Goal: Check status

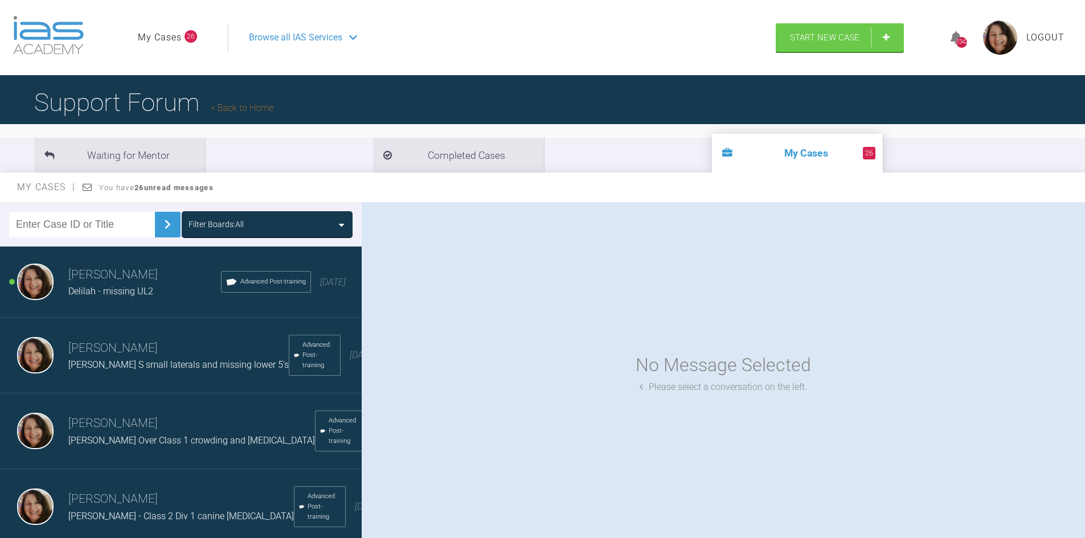
click at [87, 216] on input "text" at bounding box center [82, 225] width 146 height 26
type input "karina"
click at [159, 223] on img at bounding box center [167, 224] width 18 height 18
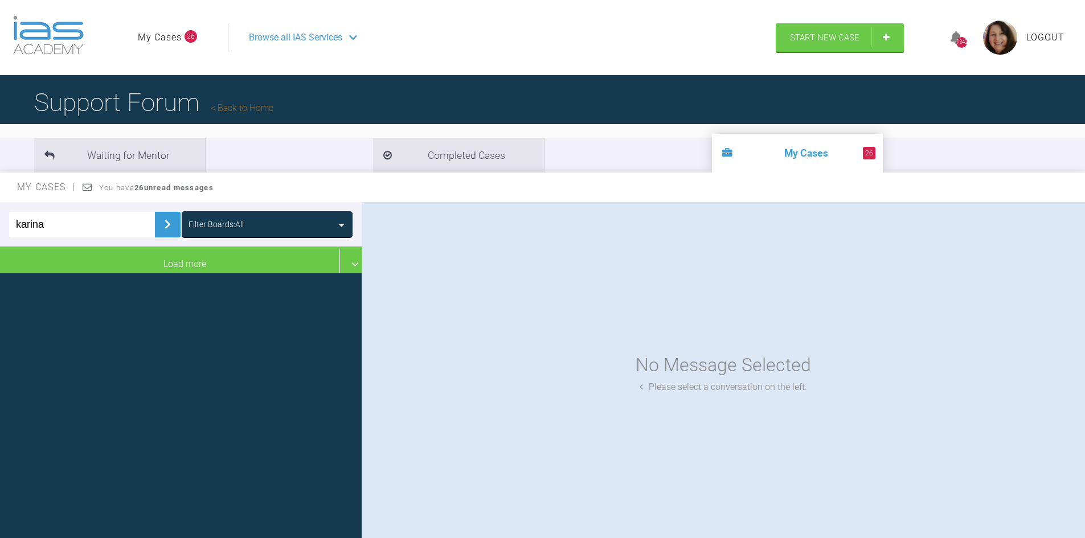
click at [158, 220] on img at bounding box center [167, 224] width 18 height 18
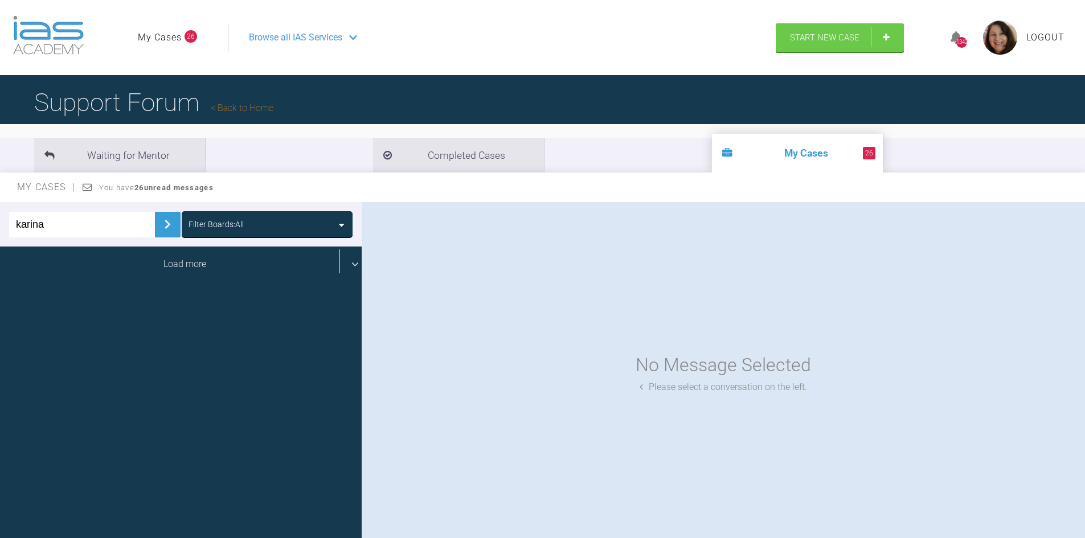
click at [166, 265] on div "Load more" at bounding box center [185, 264] width 370 height 35
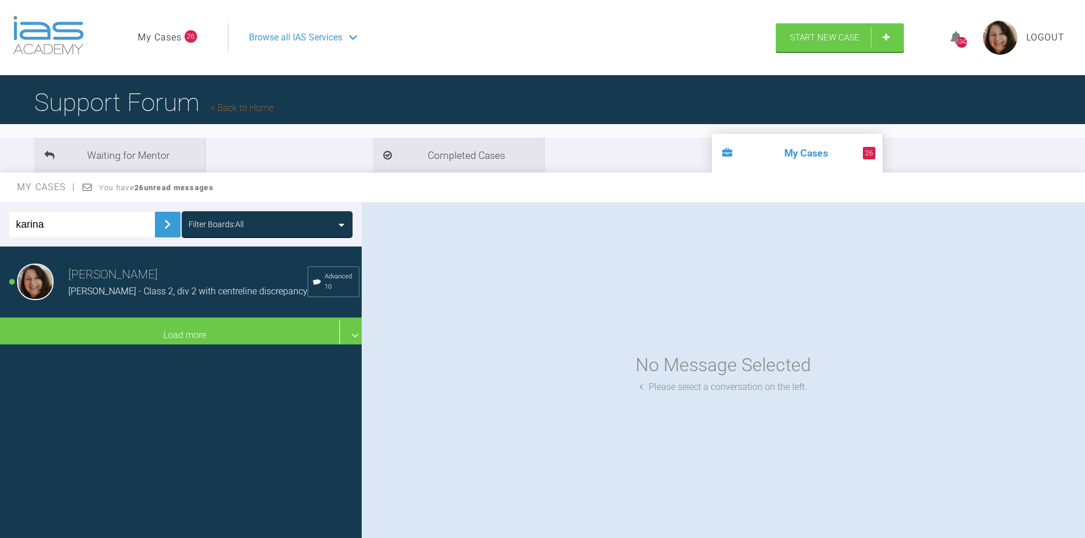
click at [149, 290] on span "[PERSON_NAME] - Class 2, div 2 with centreline discrepancy" at bounding box center [187, 291] width 239 height 11
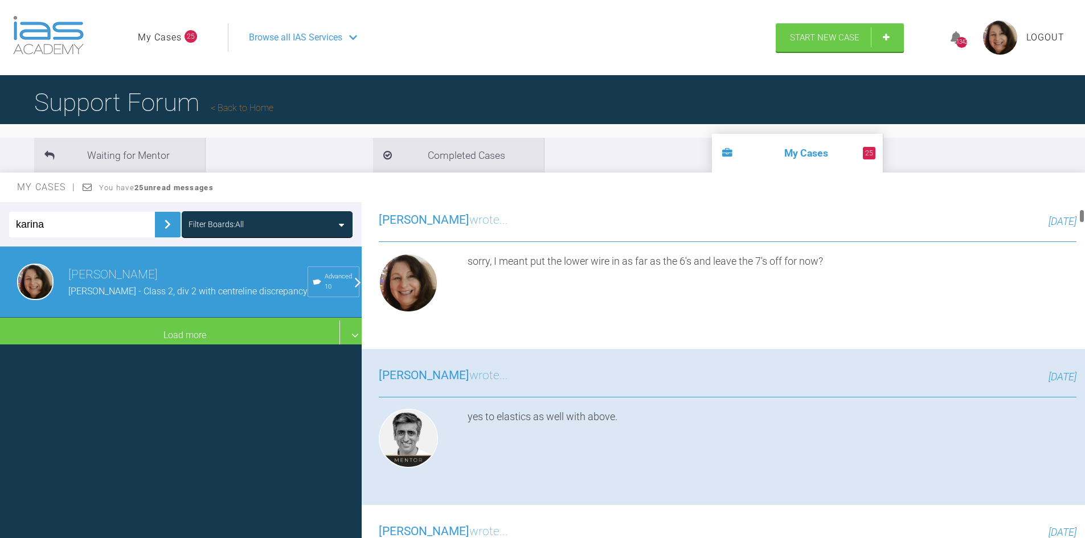
scroll to position [549, 0]
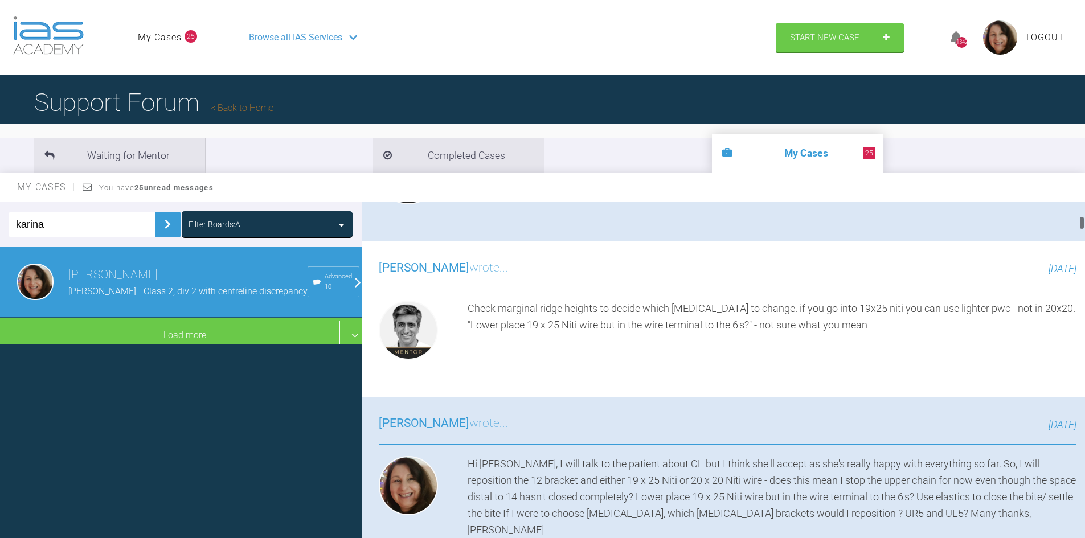
drag, startPoint x: 1081, startPoint y: 210, endPoint x: 1082, endPoint y: 224, distance: 14.3
click at [1082, 224] on div at bounding box center [1082, 223] width 4 height 14
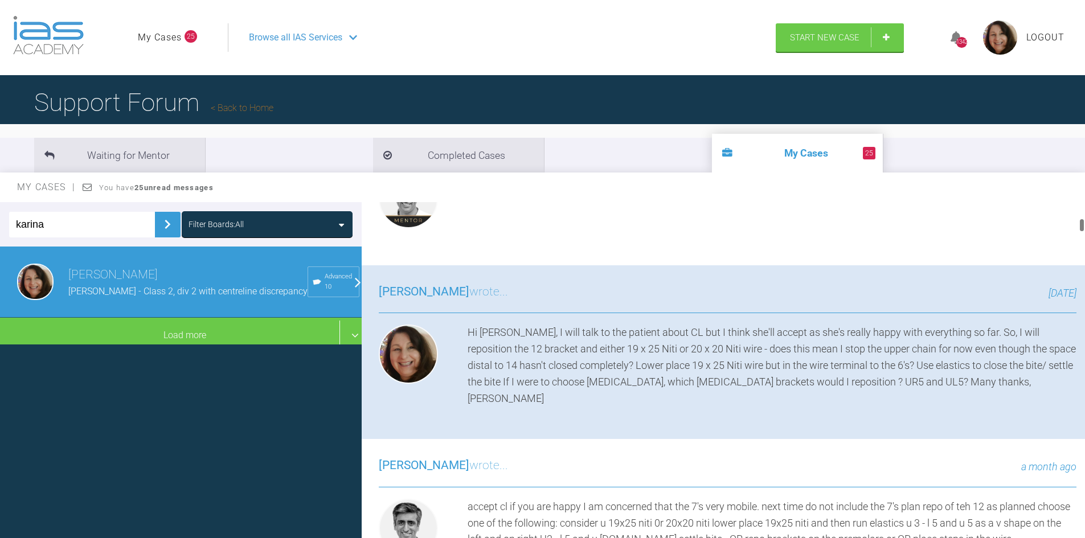
scroll to position [703, 0]
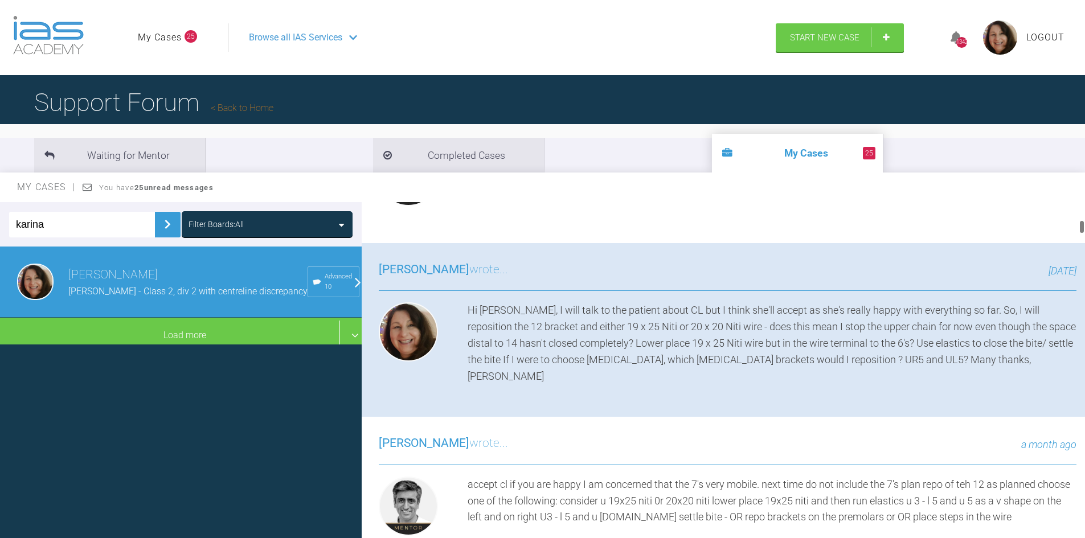
click at [1083, 226] on div at bounding box center [1082, 227] width 4 height 14
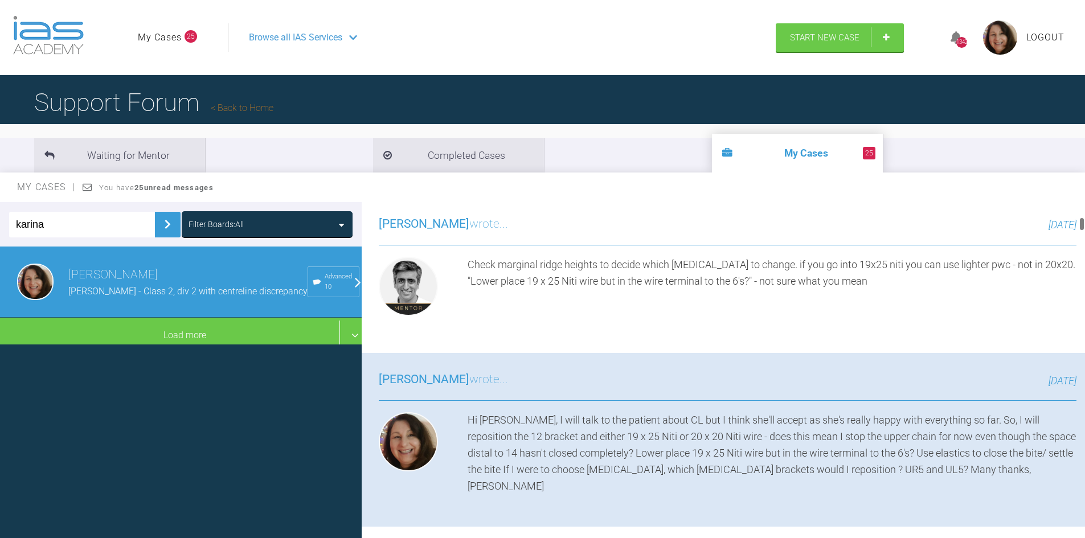
scroll to position [549, 0]
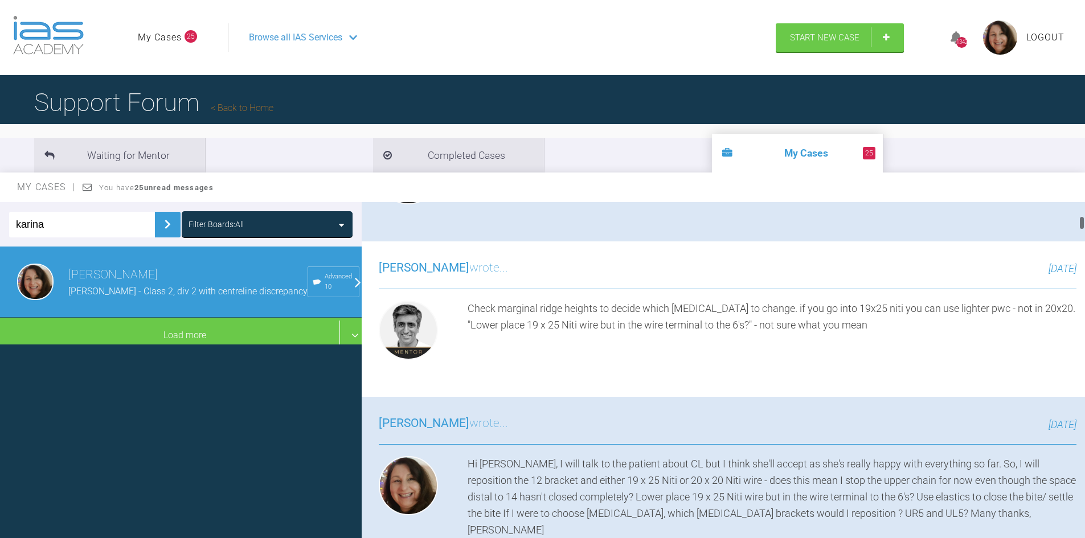
click at [1084, 223] on div at bounding box center [1082, 372] width 6 height 341
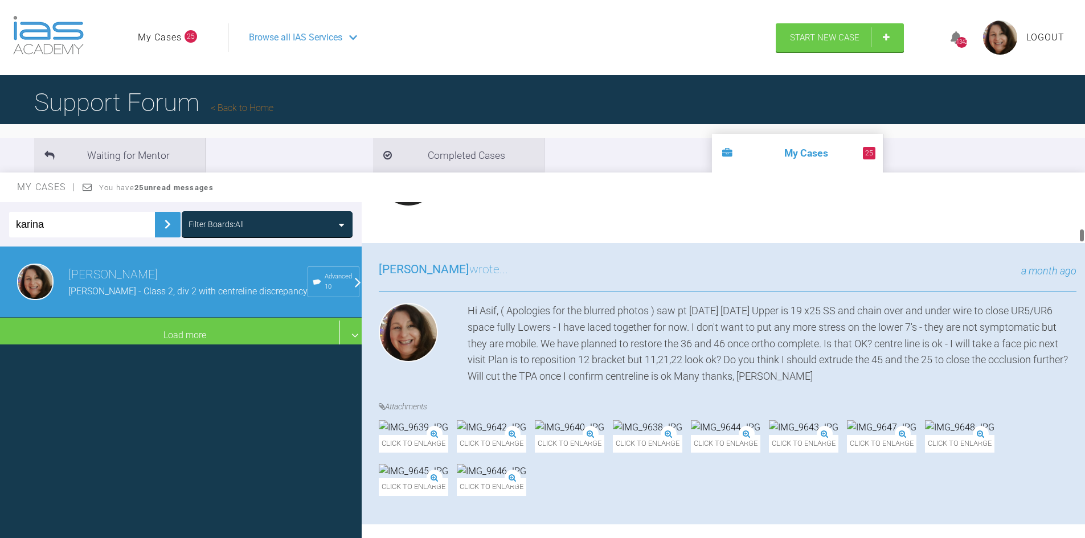
scroll to position [1076, 0]
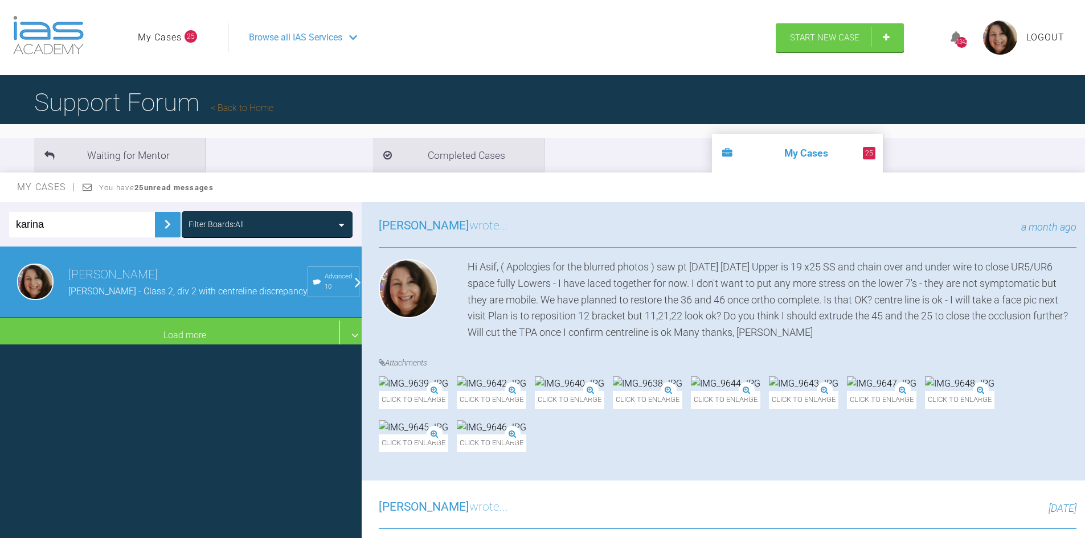
drag, startPoint x: 1081, startPoint y: 223, endPoint x: 1093, endPoint y: 238, distance: 18.6
click at [1084, 238] on html "My Cases 25 Logout Browse all IAS Services Start New Case 1342 Logout Support F…" at bounding box center [542, 328] width 1085 height 657
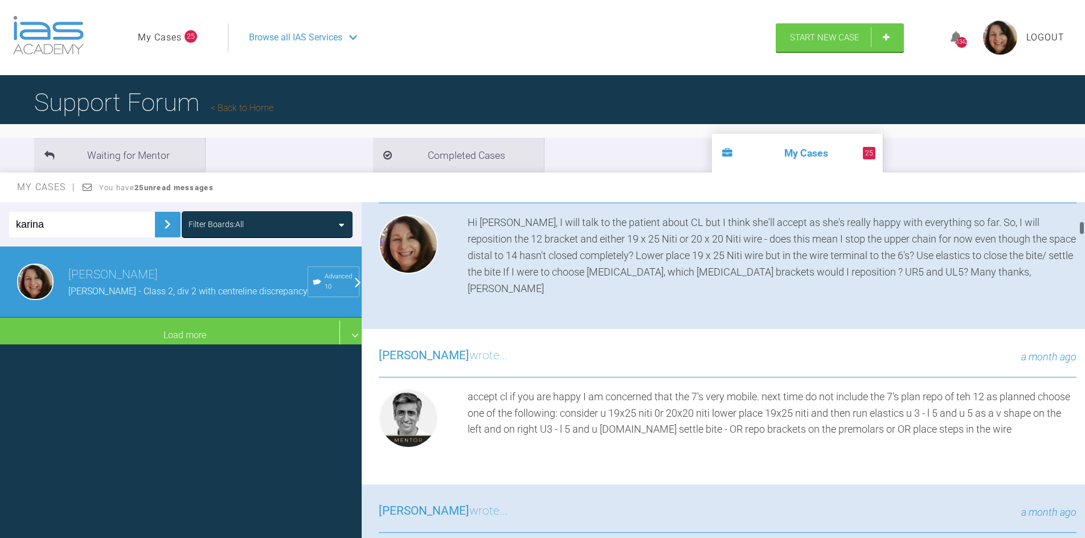
scroll to position [747, 0]
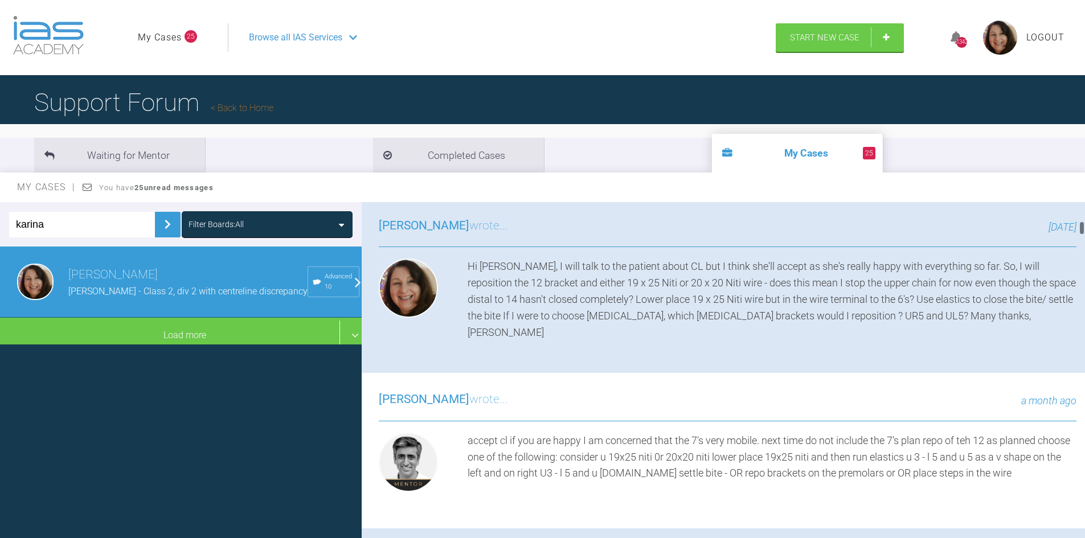
drag, startPoint x: 1081, startPoint y: 235, endPoint x: 1082, endPoint y: 227, distance: 8.1
click at [1082, 227] on div at bounding box center [1082, 228] width 4 height 14
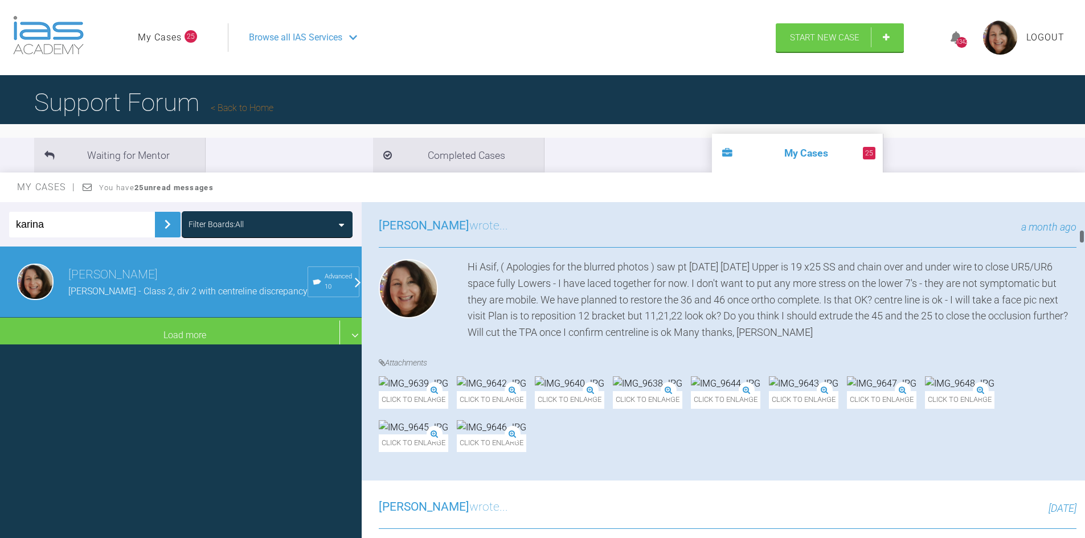
scroll to position [1098, 0]
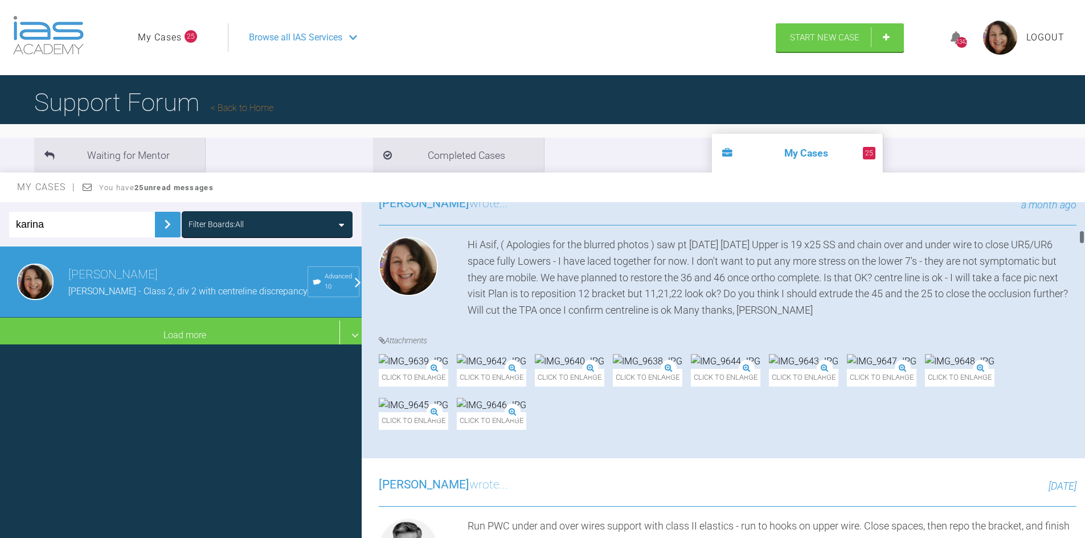
drag, startPoint x: 1082, startPoint y: 227, endPoint x: 1078, endPoint y: 236, distance: 10.5
click at [1078, 236] on div "[PERSON_NAME] [PERSON_NAME] T - Class 2, div 2 with centreline discrepancy a fe…" at bounding box center [723, 372] width 723 height 341
